Goal: Transaction & Acquisition: Purchase product/service

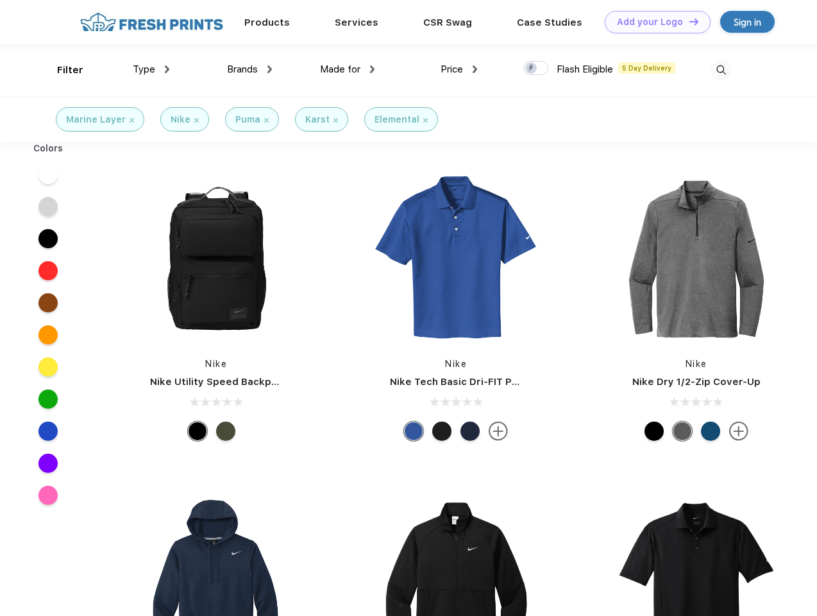
click at [653, 22] on link "Add your Logo Design Tool" at bounding box center [658, 22] width 106 height 22
click at [0, 0] on div "Design Tool" at bounding box center [0, 0] width 0 height 0
click at [688, 21] on link "Add your Logo Design Tool" at bounding box center [658, 22] width 106 height 22
click at [62, 70] on div "Filter" at bounding box center [70, 70] width 26 height 15
click at [151, 69] on span "Type" at bounding box center [144, 69] width 22 height 12
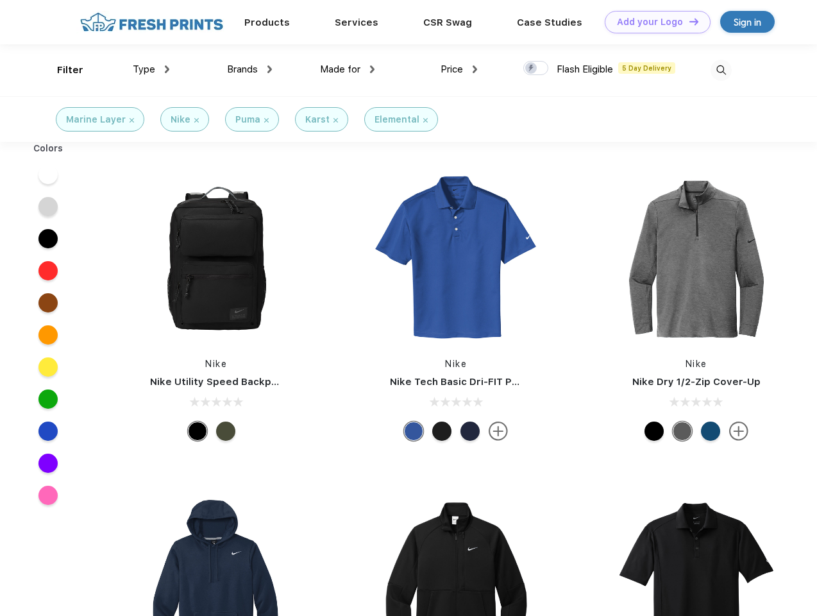
click at [249, 69] on span "Brands" at bounding box center [242, 69] width 31 height 12
click at [348, 69] on span "Made for" at bounding box center [340, 69] width 40 height 12
click at [459, 69] on span "Price" at bounding box center [451, 69] width 22 height 12
click at [536, 69] on div at bounding box center [535, 68] width 25 height 14
click at [532, 69] on input "checkbox" at bounding box center [527, 64] width 8 height 8
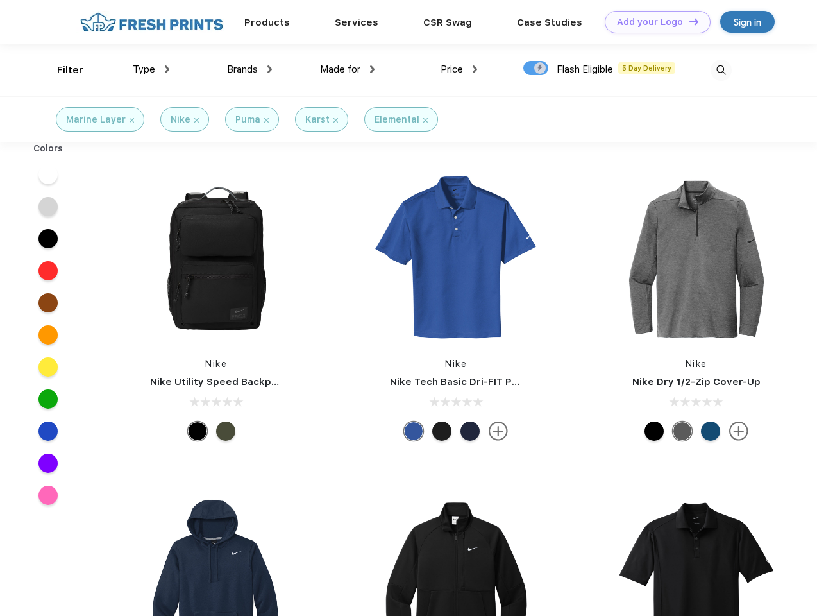
click at [721, 70] on img at bounding box center [720, 70] width 21 height 21
